Goal: Use online tool/utility: Use online tool/utility

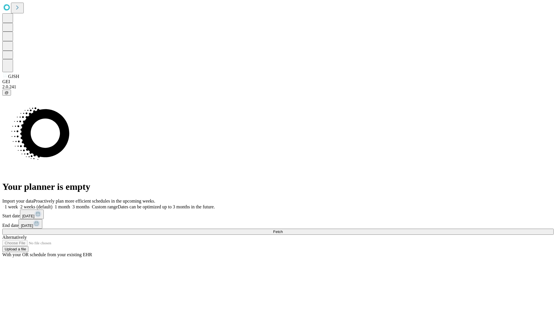
click at [70, 204] on label "1 month" at bounding box center [61, 206] width 18 height 5
click at [283, 229] on span "Fetch" at bounding box center [278, 231] width 10 height 4
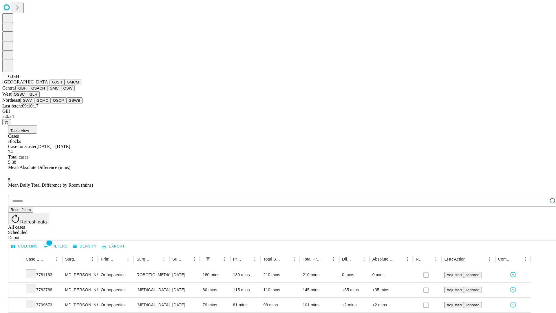
click at [65, 85] on button "GMCM" at bounding box center [73, 82] width 17 height 6
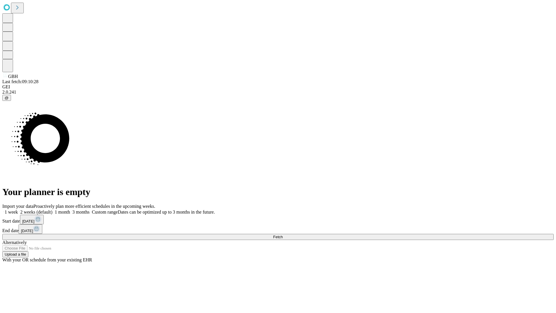
click at [70, 209] on label "1 month" at bounding box center [61, 211] width 18 height 5
click at [283, 235] on span "Fetch" at bounding box center [278, 237] width 10 height 4
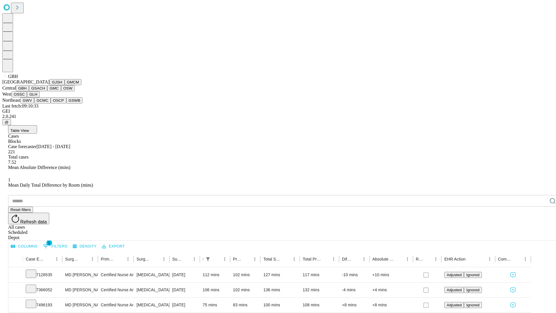
click at [45, 91] on button "GSACH" at bounding box center [38, 88] width 18 height 6
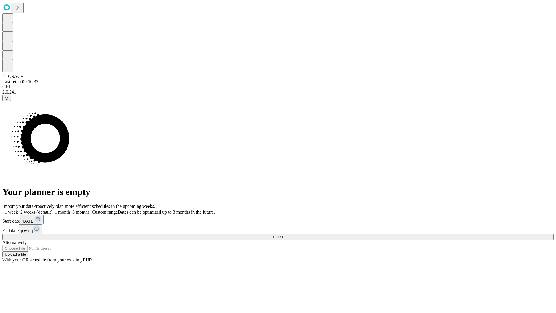
click at [70, 209] on label "1 month" at bounding box center [61, 211] width 18 height 5
click at [283, 235] on span "Fetch" at bounding box center [278, 237] width 10 height 4
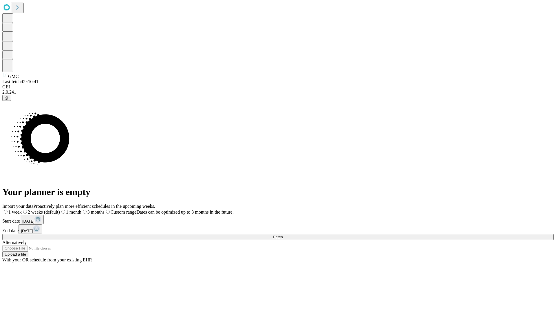
click at [81, 209] on label "1 month" at bounding box center [70, 211] width 21 height 5
click at [283, 235] on span "Fetch" at bounding box center [278, 237] width 10 height 4
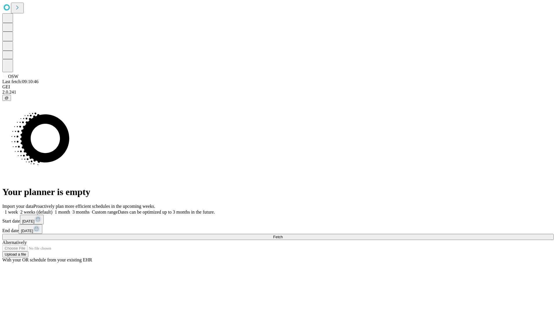
click at [70, 209] on label "1 month" at bounding box center [61, 211] width 18 height 5
click at [283, 235] on span "Fetch" at bounding box center [278, 237] width 10 height 4
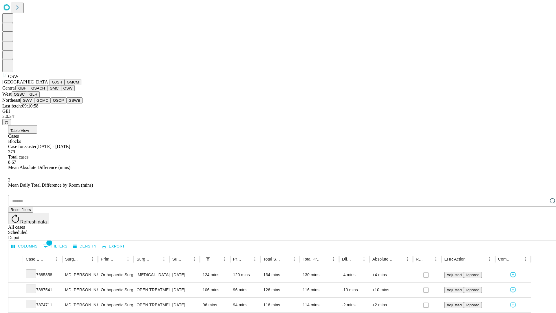
click at [27, 97] on button "OSSC" at bounding box center [20, 94] width 16 height 6
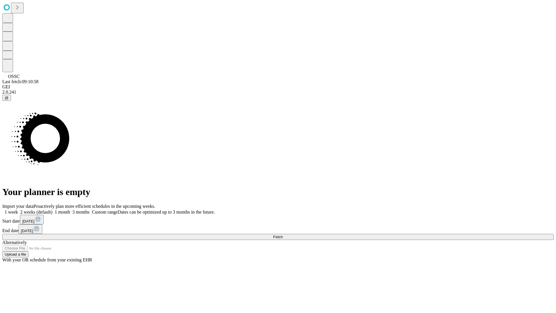
click at [70, 209] on label "1 month" at bounding box center [61, 211] width 18 height 5
click at [283, 235] on span "Fetch" at bounding box center [278, 237] width 10 height 4
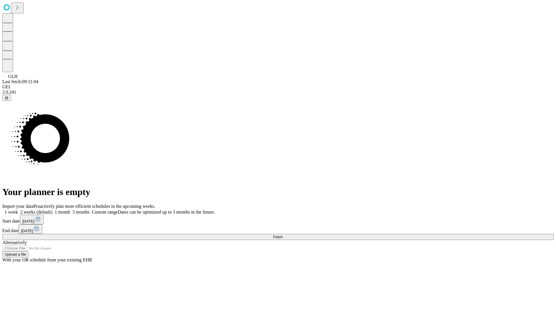
click at [70, 209] on label "1 month" at bounding box center [61, 211] width 18 height 5
click at [283, 235] on span "Fetch" at bounding box center [278, 237] width 10 height 4
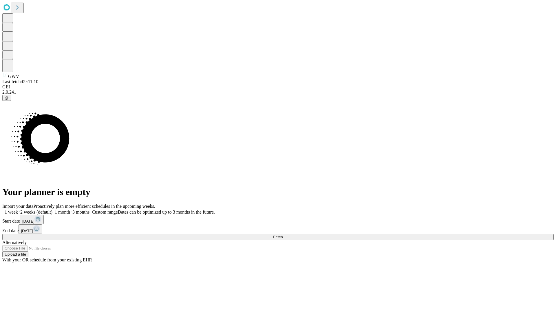
click at [70, 209] on label "1 month" at bounding box center [61, 211] width 18 height 5
click at [283, 235] on span "Fetch" at bounding box center [278, 237] width 10 height 4
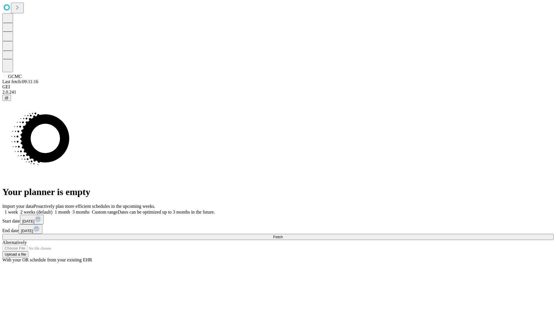
click at [70, 209] on label "1 month" at bounding box center [61, 211] width 18 height 5
click at [283, 235] on span "Fetch" at bounding box center [278, 237] width 10 height 4
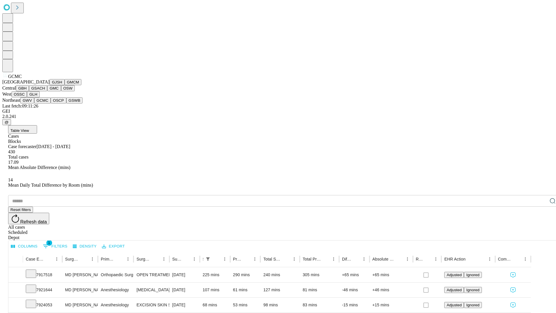
click at [51, 103] on button "OSCP" at bounding box center [59, 100] width 16 height 6
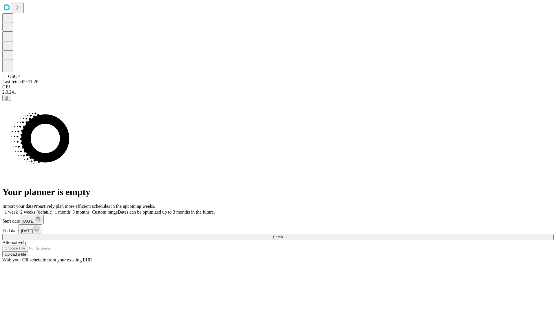
click at [70, 209] on label "1 month" at bounding box center [61, 211] width 18 height 5
click at [283, 235] on span "Fetch" at bounding box center [278, 237] width 10 height 4
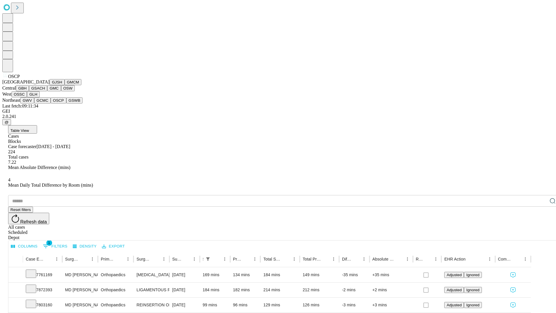
click at [66, 103] on button "GSWB" at bounding box center [74, 100] width 17 height 6
